Goal: Check status: Check status

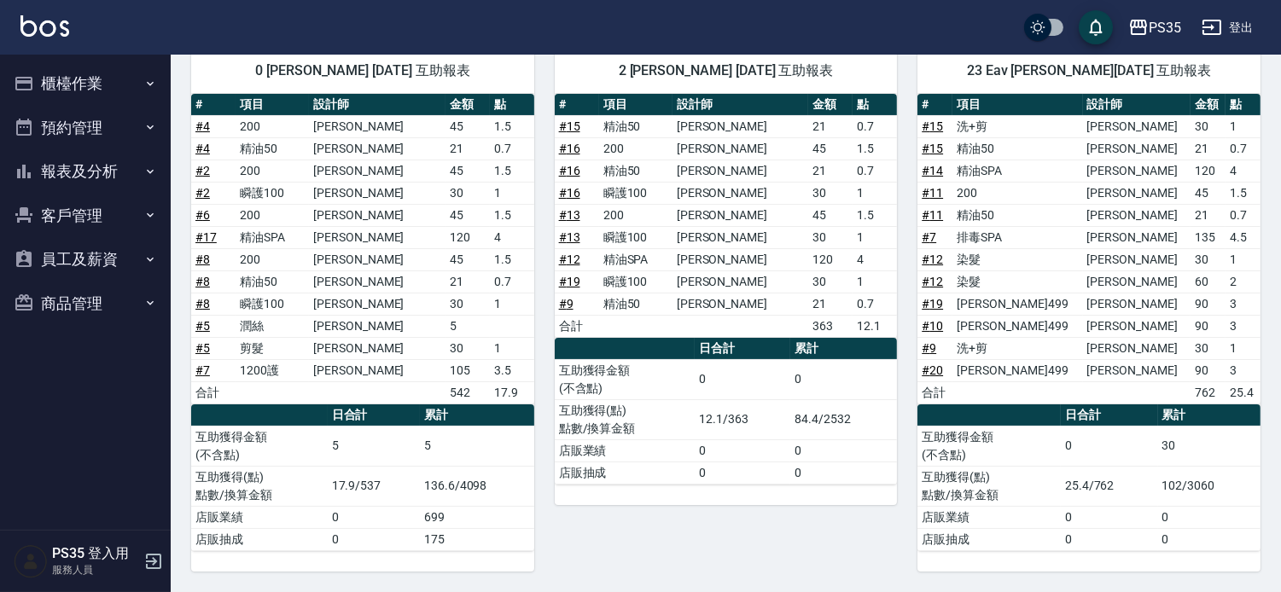
scroll to position [203, 0]
click at [85, 84] on button "櫃檯作業" at bounding box center [85, 83] width 157 height 44
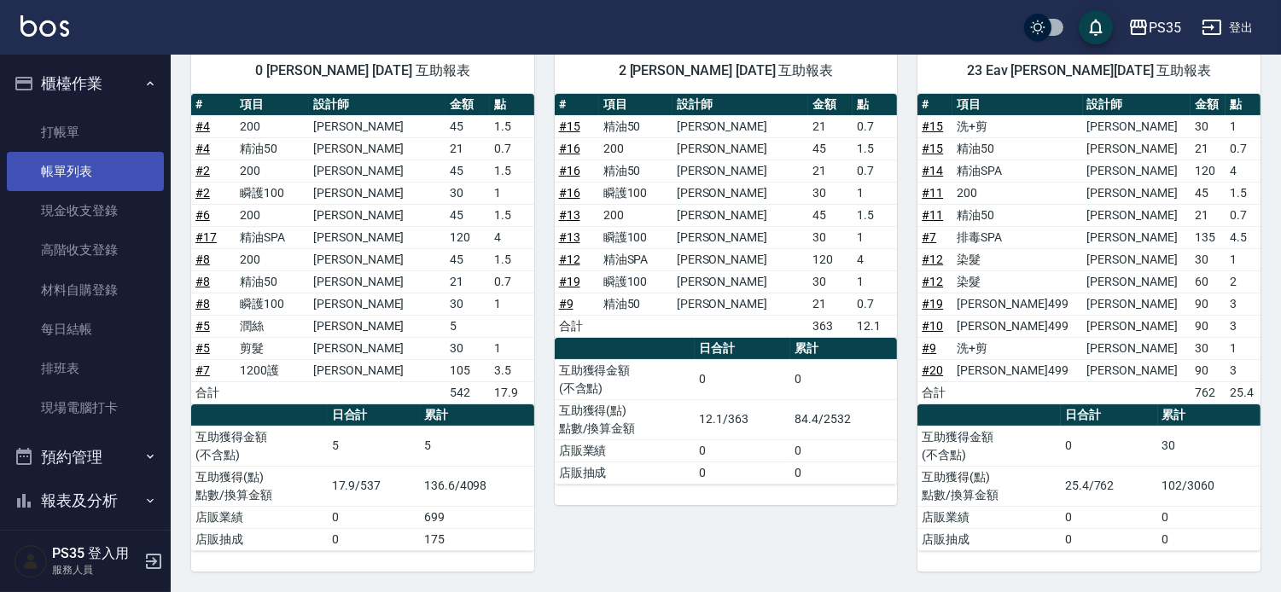
click at [102, 172] on link "帳單列表" at bounding box center [85, 171] width 157 height 39
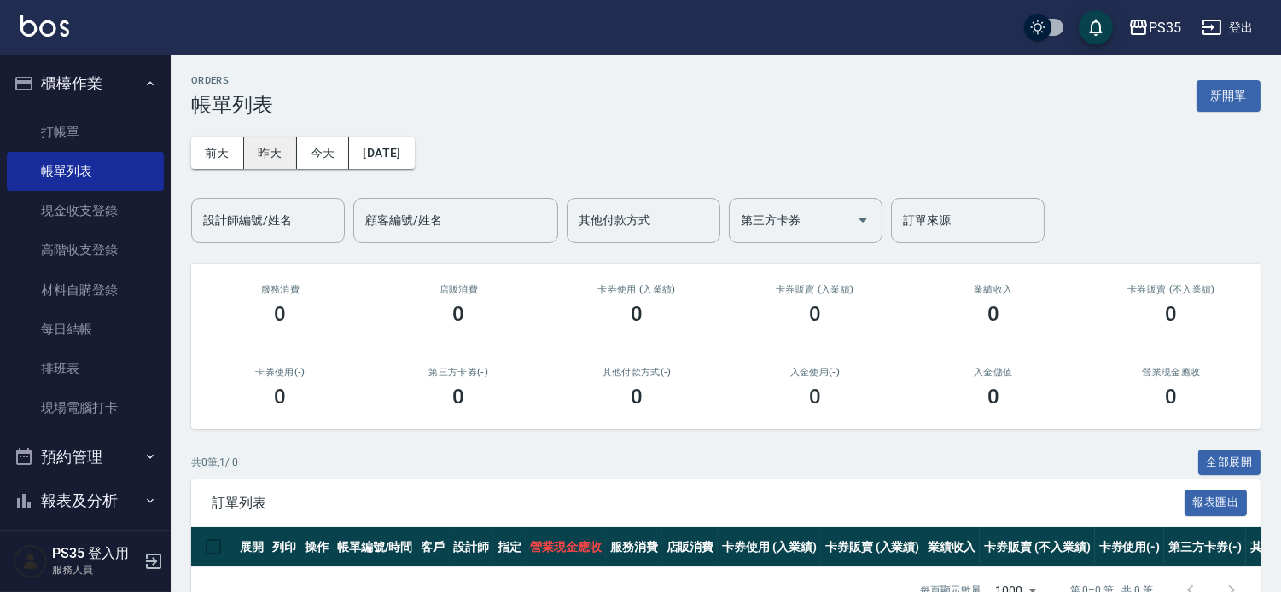
click at [261, 151] on button "昨天" at bounding box center [270, 153] width 53 height 32
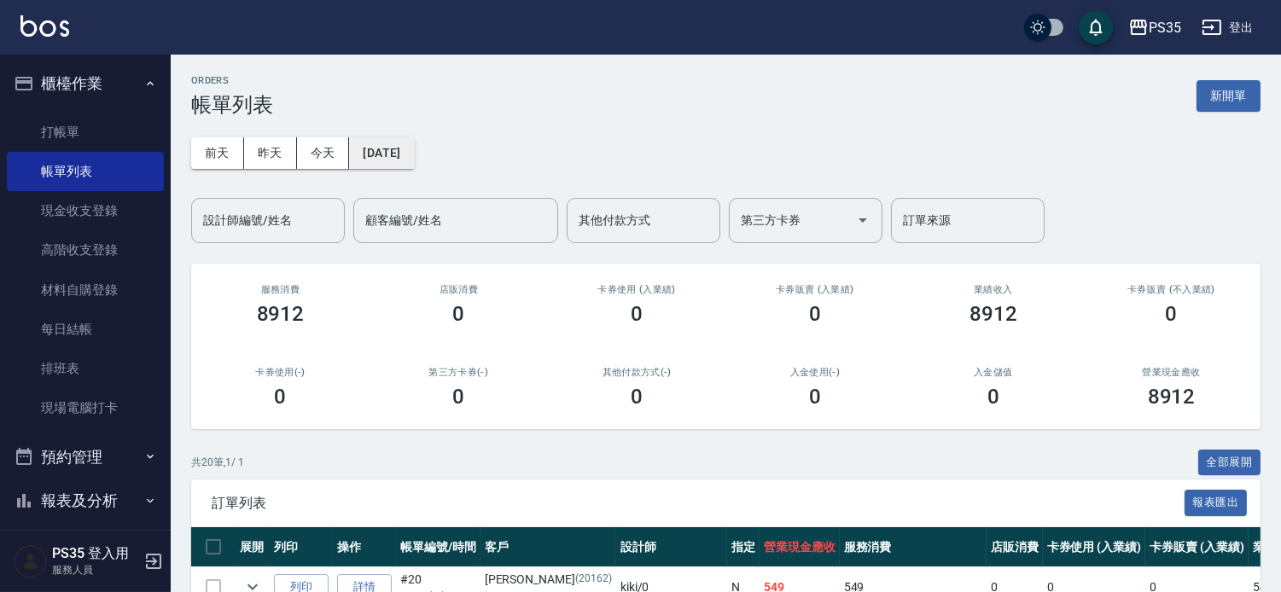
click at [414, 150] on button "[DATE]" at bounding box center [381, 153] width 65 height 32
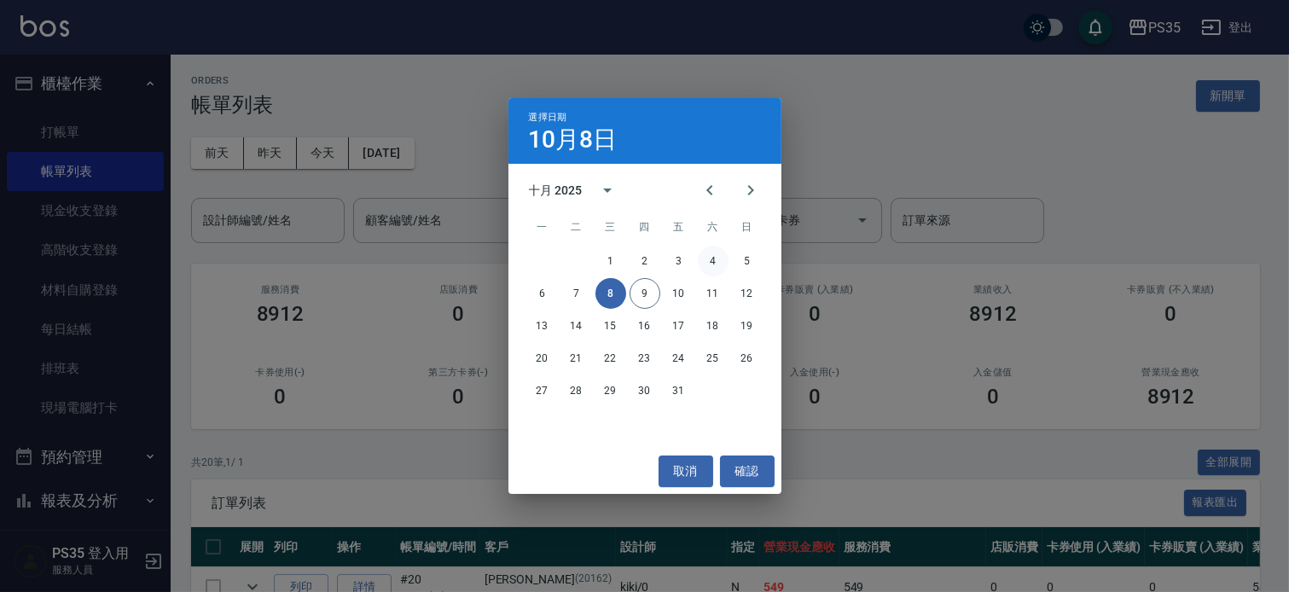
click at [709, 260] on button "4" at bounding box center [713, 261] width 31 height 31
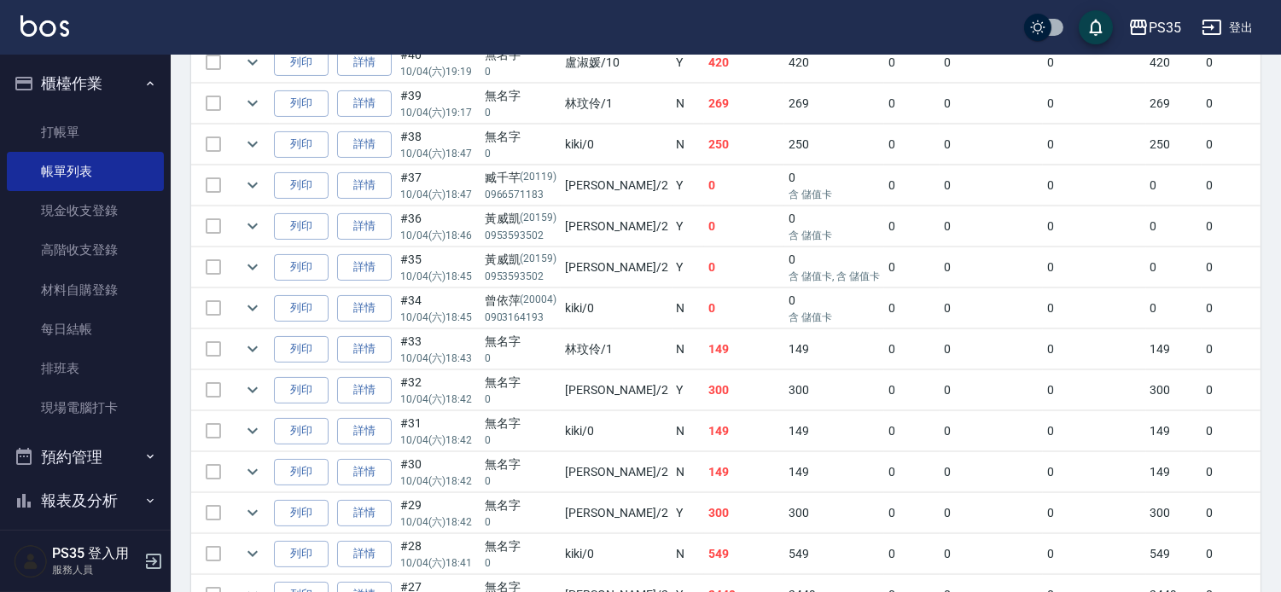
scroll to position [568, 0]
